Goal: Task Accomplishment & Management: Use online tool/utility

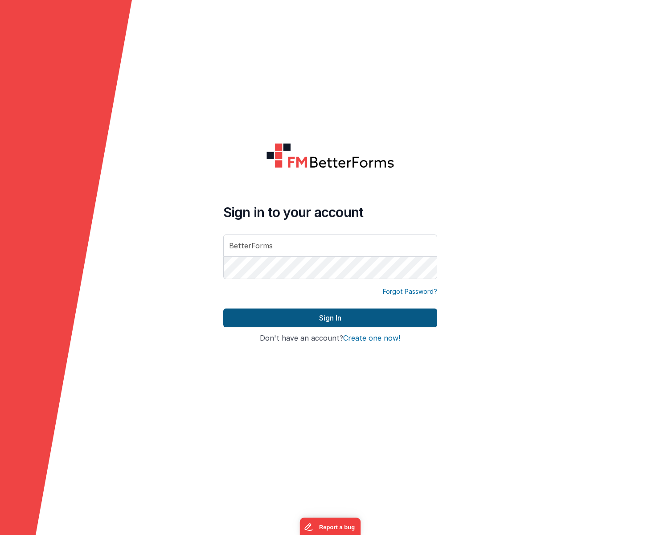
click at [335, 322] on button "Sign In" at bounding box center [330, 318] width 214 height 19
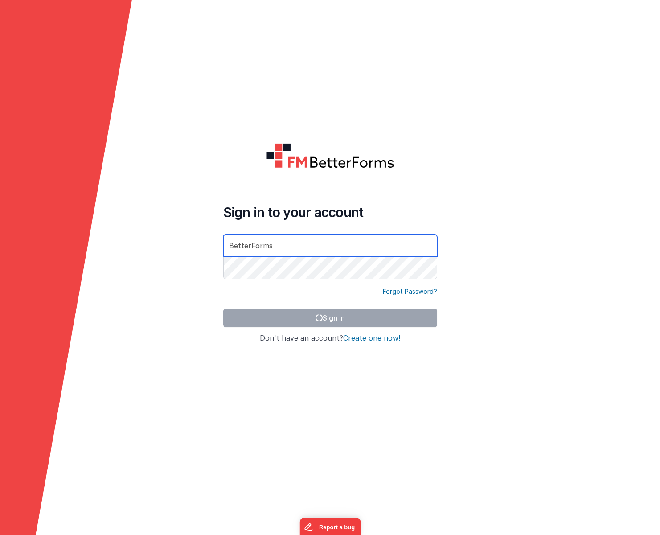
drag, startPoint x: 284, startPoint y: 249, endPoint x: 282, endPoint y: 245, distance: 5.0
click at [284, 249] on input "BetterForms" at bounding box center [330, 246] width 214 height 22
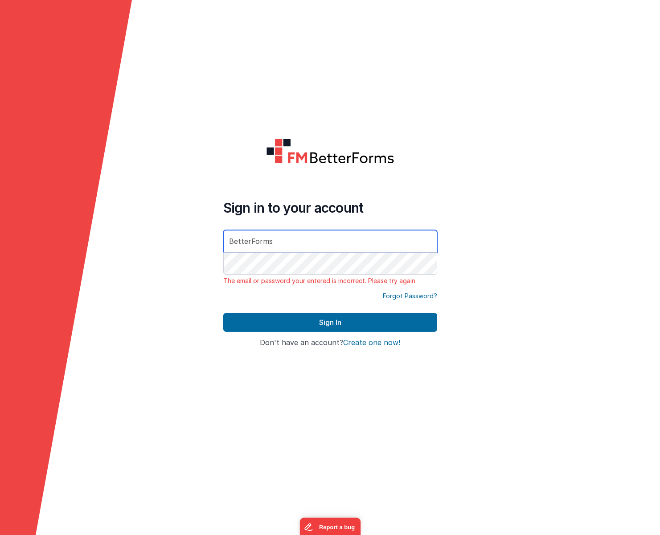
drag, startPoint x: 222, startPoint y: 230, endPoint x: 198, endPoint y: 215, distance: 27.8
click at [203, 220] on form "Sign in to your account BetterForms The email or password your entered is incor…" at bounding box center [330, 267] width 660 height 535
type input "james@flaresoftware.co.uk"
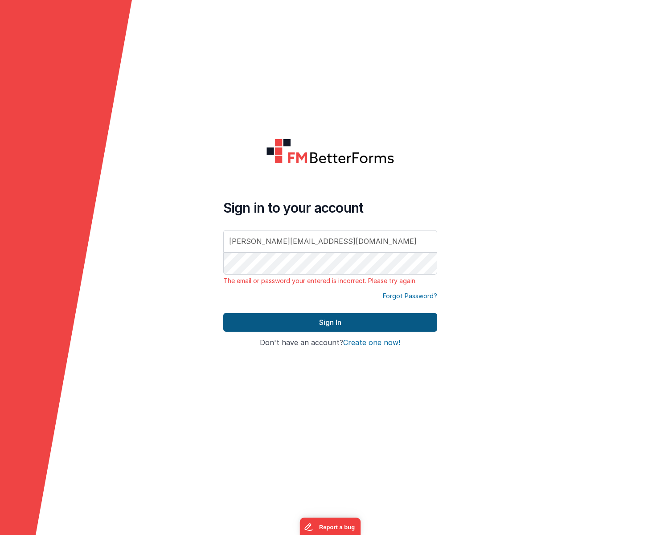
click at [342, 322] on button "Sign In" at bounding box center [330, 322] width 214 height 19
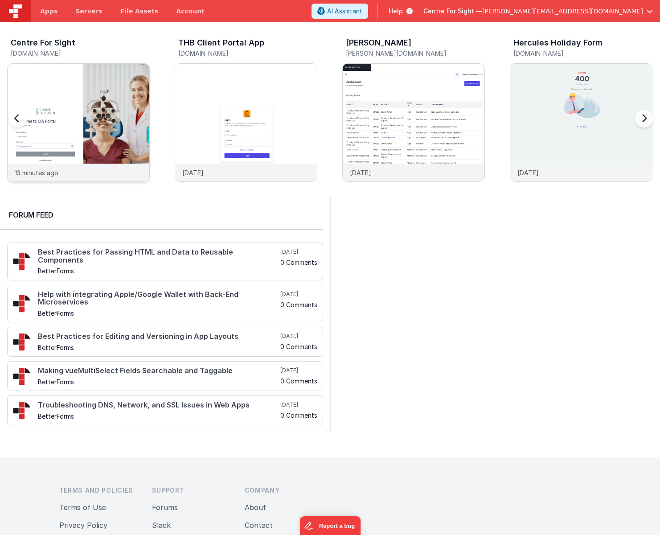
click at [105, 79] on img at bounding box center [79, 135] width 142 height 142
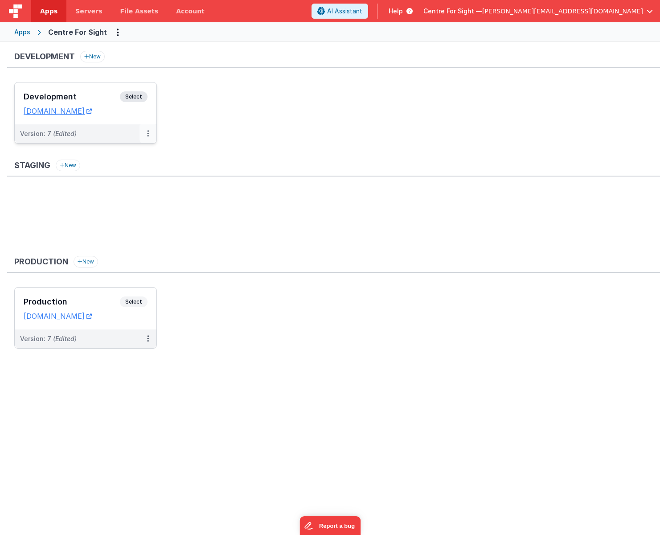
click at [148, 134] on icon at bounding box center [148, 133] width 2 height 0
click at [113, 186] on link "Deploy..." at bounding box center [117, 186] width 78 height 16
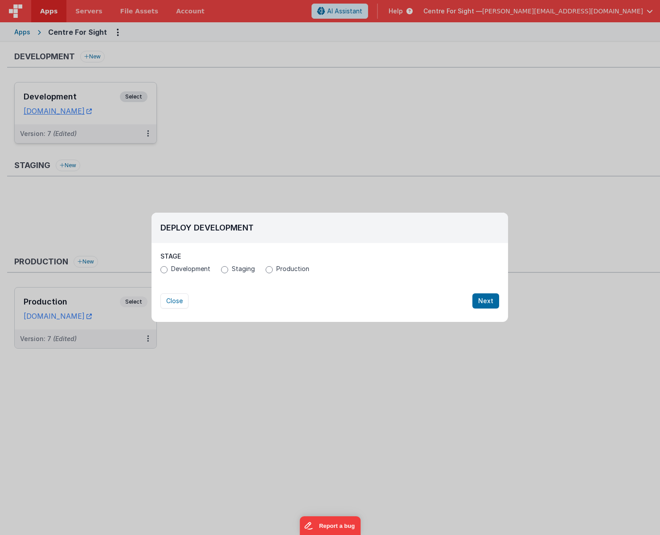
click at [272, 266] on label "Production" at bounding box center [288, 268] width 44 height 9
click at [272, 266] on input "Production" at bounding box center [269, 269] width 7 height 7
radio input "true"
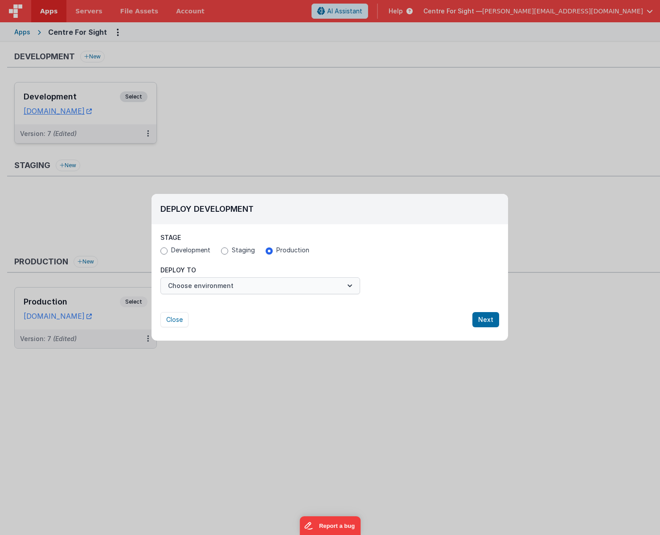
click at [345, 280] on button "Choose environment" at bounding box center [261, 285] width 200 height 17
click at [279, 307] on link "Production" at bounding box center [261, 308] width 200 height 16
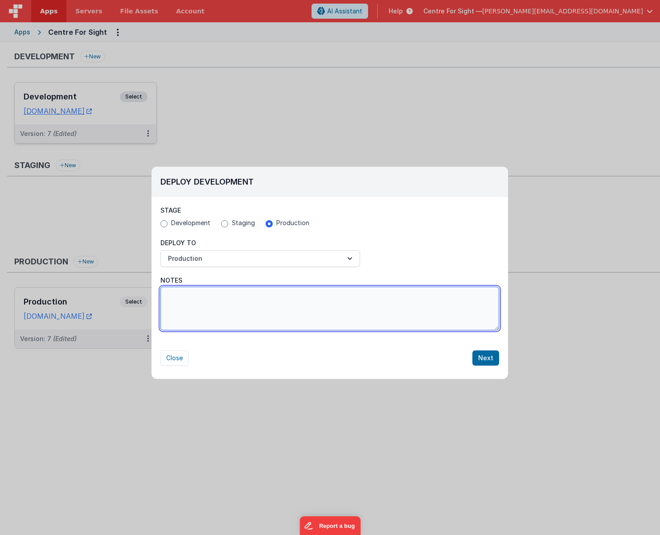
click at [290, 310] on textarea "Notes" at bounding box center [330, 309] width 339 height 44
type textarea "Hassan has updated the image uploader for YI Form."
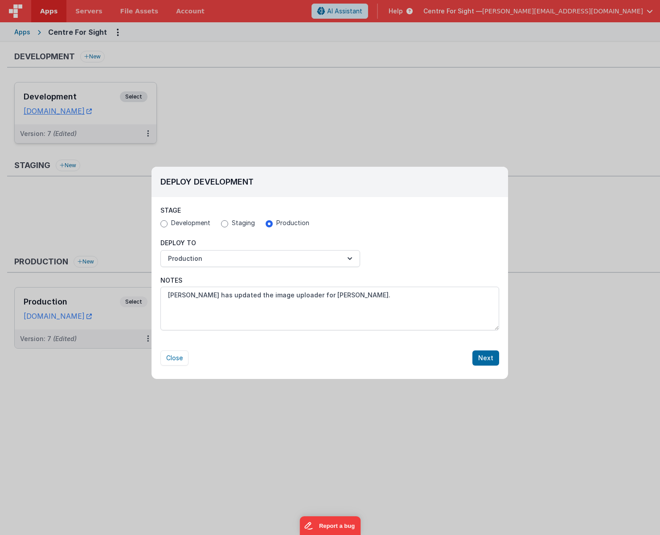
click at [479, 352] on button "Next" at bounding box center [486, 358] width 27 height 15
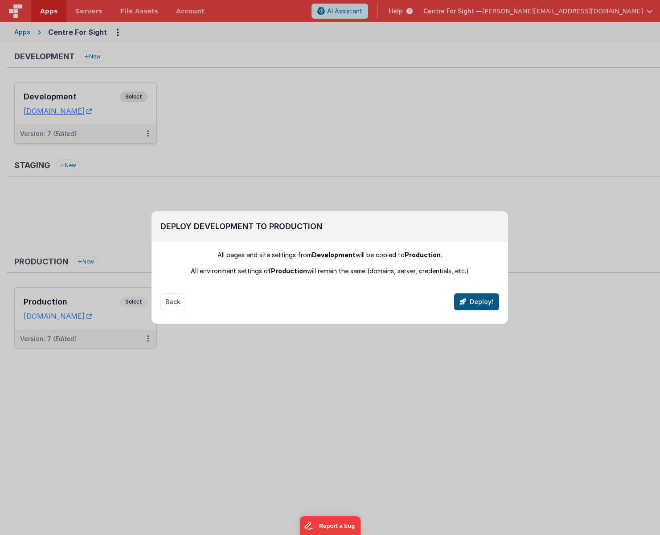
click at [481, 301] on button "Deploy!" at bounding box center [476, 301] width 45 height 17
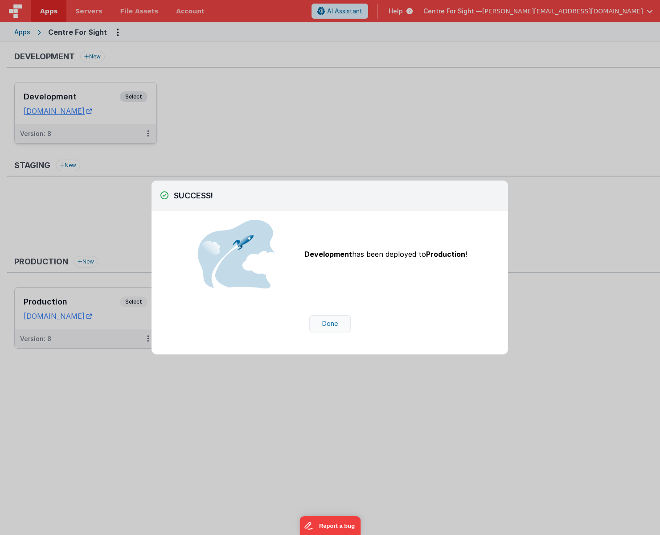
click at [337, 322] on button "Done" at bounding box center [329, 323] width 41 height 17
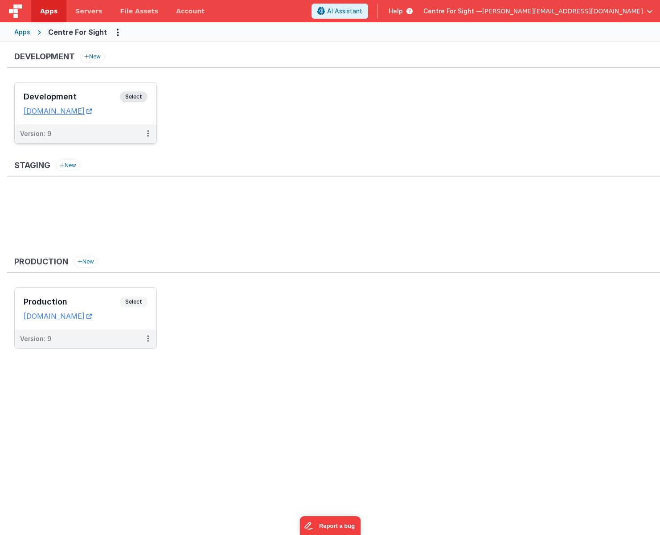
click at [311, 154] on div "Development New Development Select URLs centreforsightdev.clientportal.cloud Ve…" at bounding box center [333, 204] width 653 height 307
